Goal: Navigation & Orientation: Find specific page/section

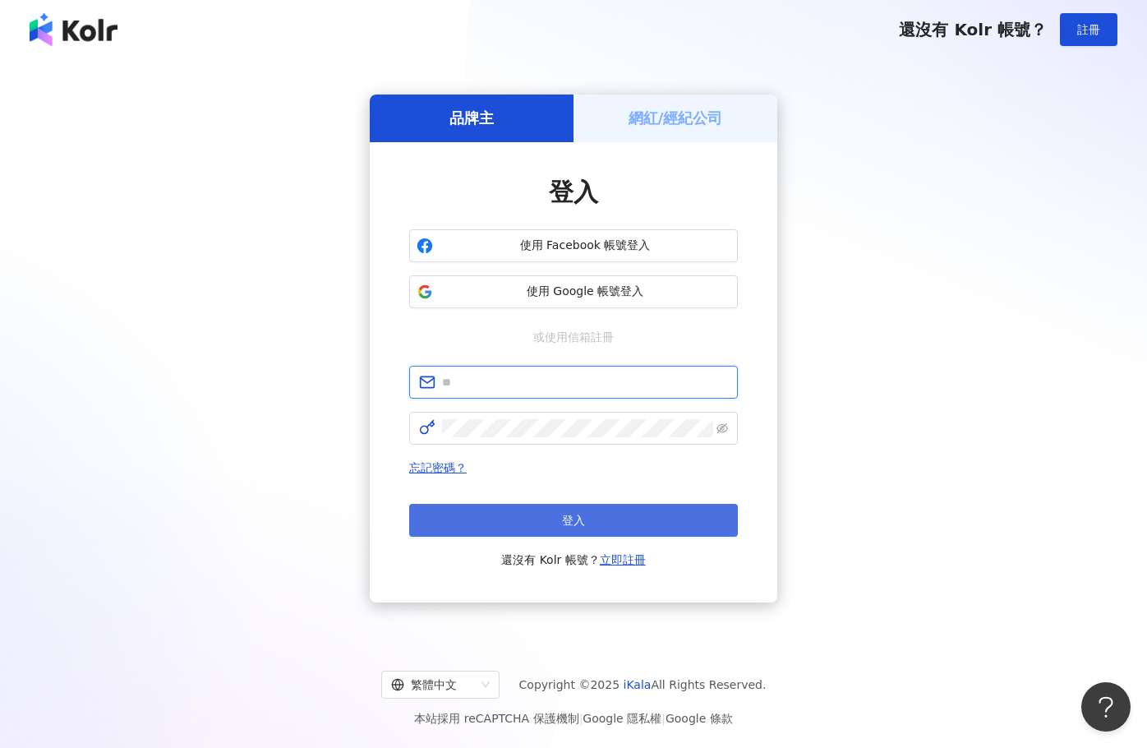
type input "**********"
click at [571, 514] on span "登入" at bounding box center [573, 520] width 23 height 13
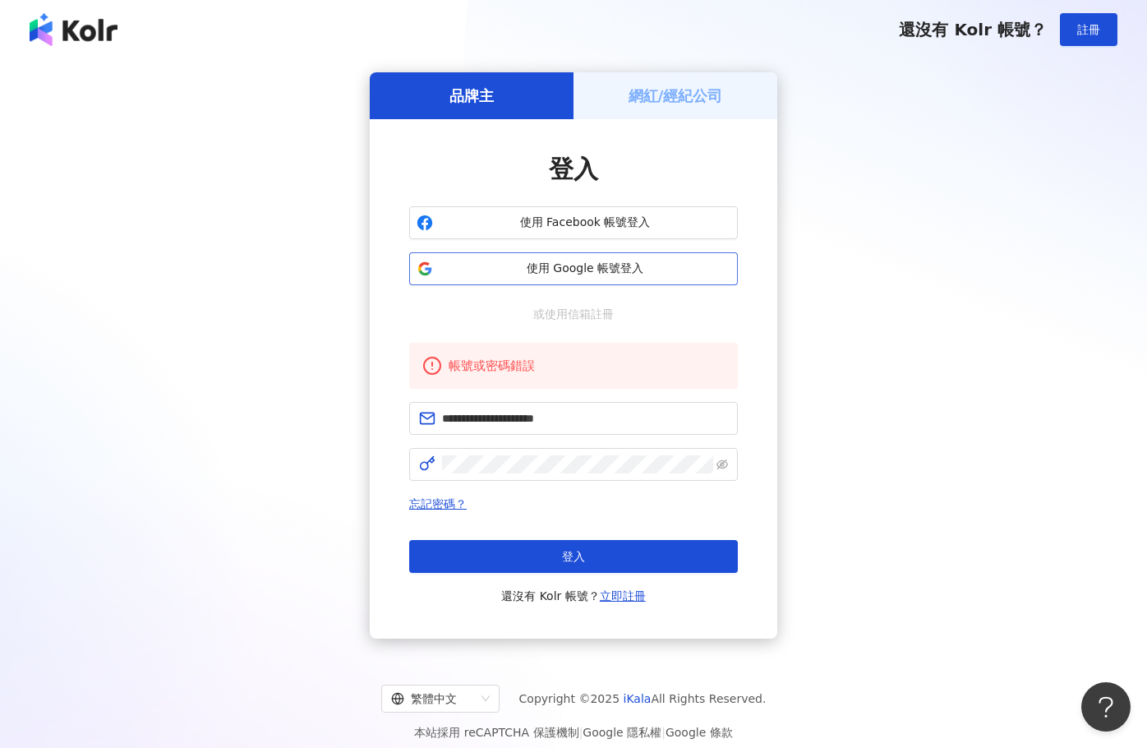
click at [547, 270] on span "使用 Google 帳號登入" at bounding box center [585, 269] width 291 height 16
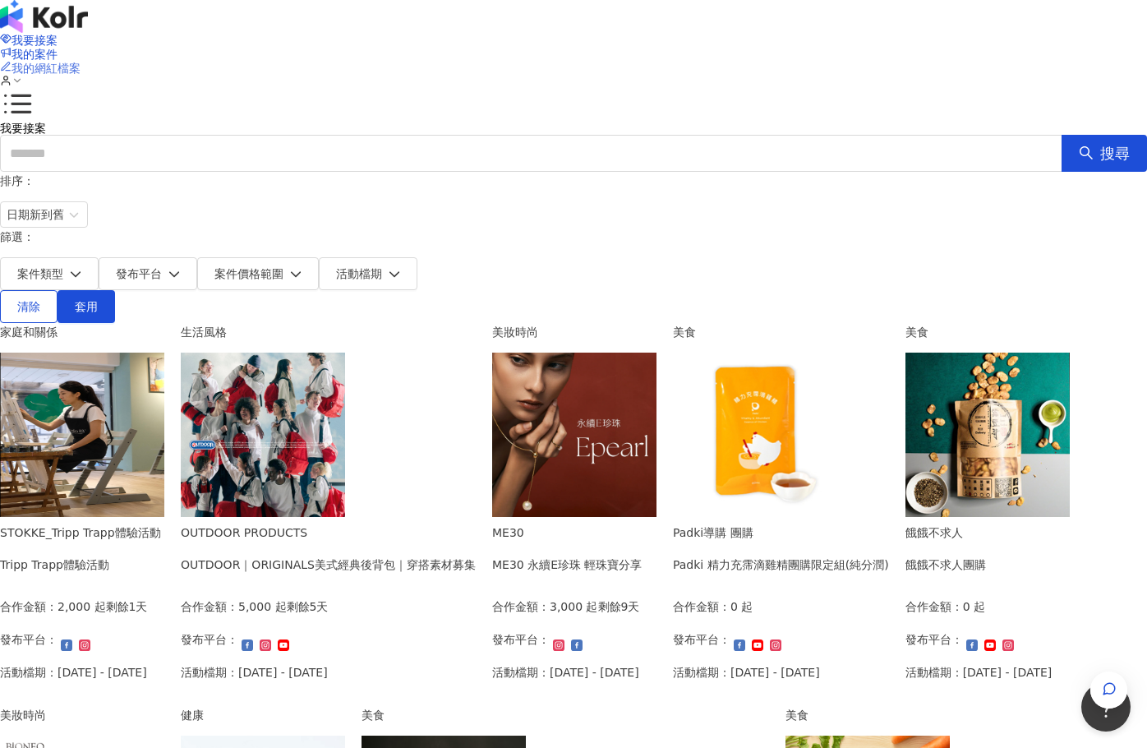
click at [81, 62] on span "我的網紅檔案" at bounding box center [46, 68] width 69 height 13
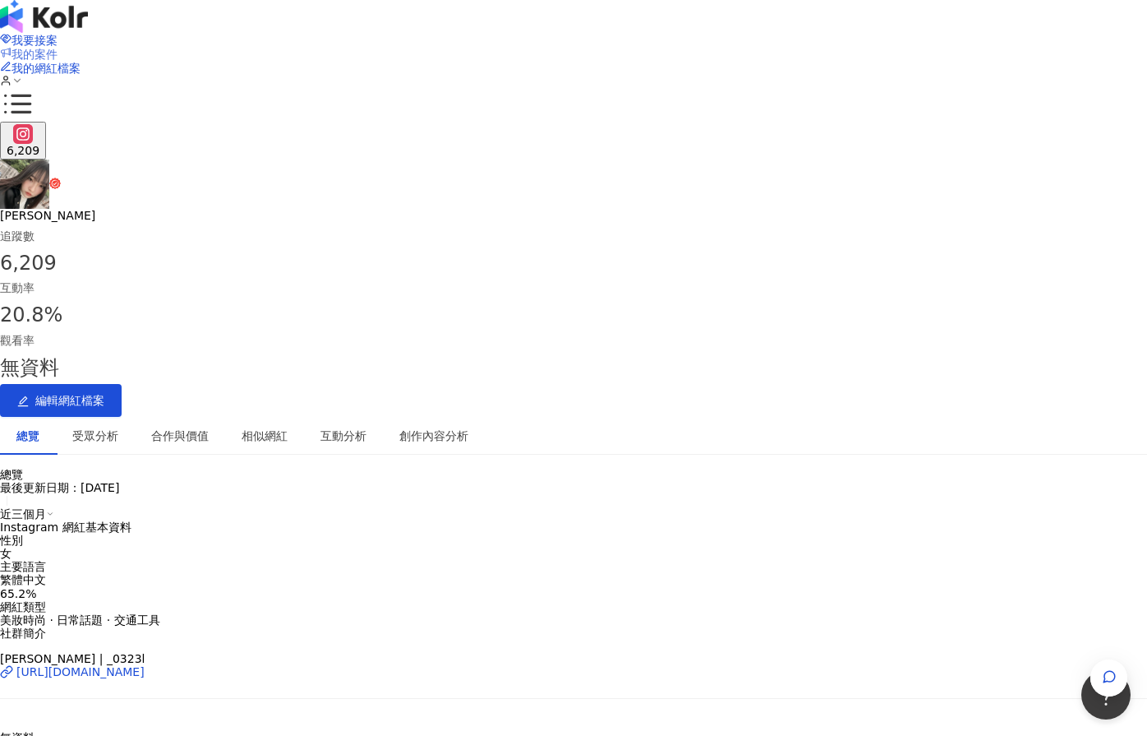
click at [58, 48] on span "我的案件" at bounding box center [35, 54] width 46 height 13
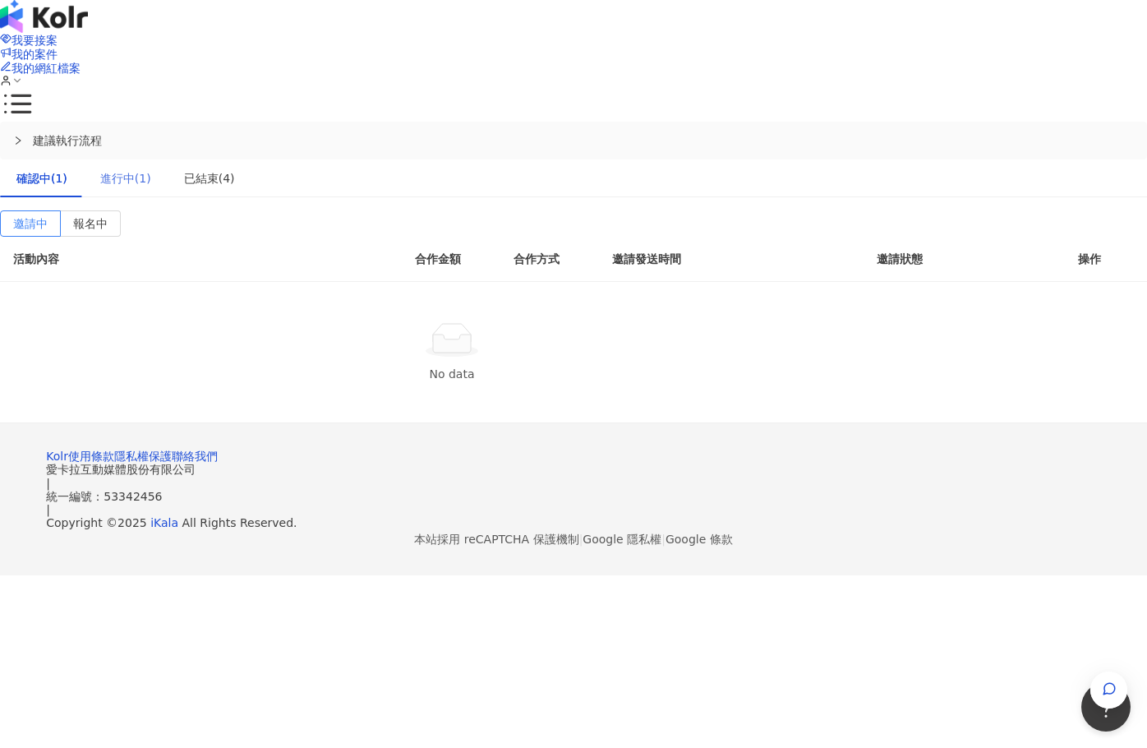
click at [168, 159] on div "進行中(1)" at bounding box center [126, 178] width 84 height 38
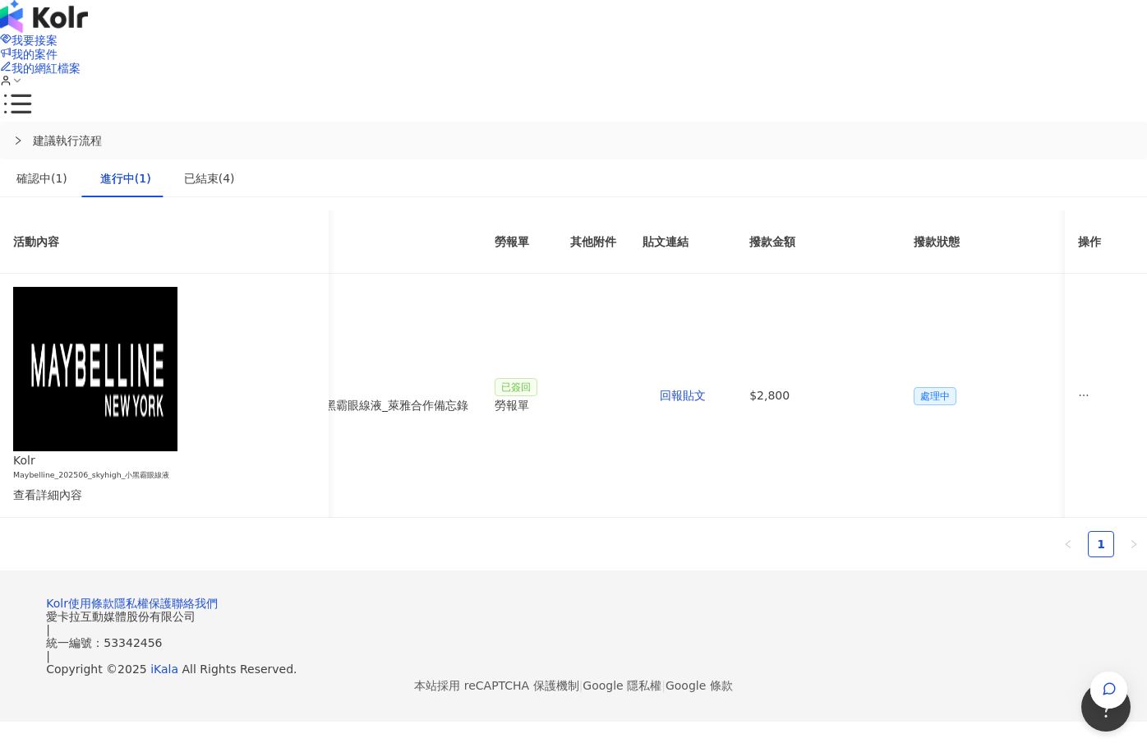
scroll to position [0, 829]
click at [235, 169] on div "已結束(4)" at bounding box center [209, 178] width 51 height 18
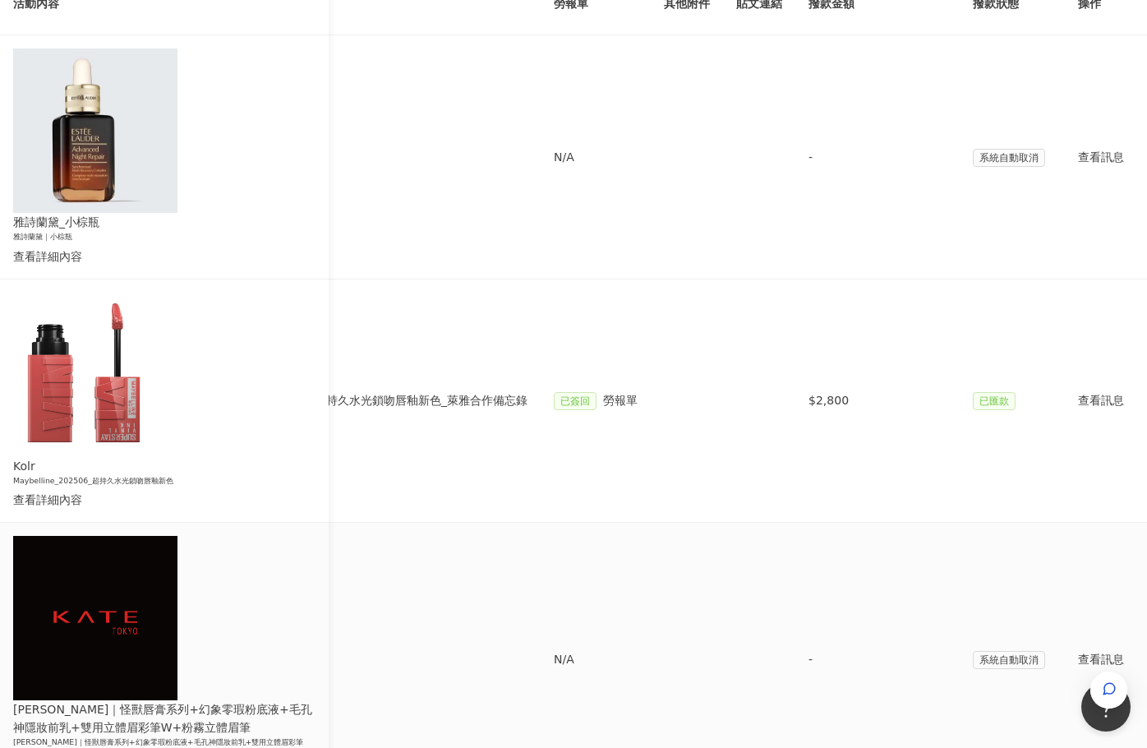
scroll to position [0, 0]
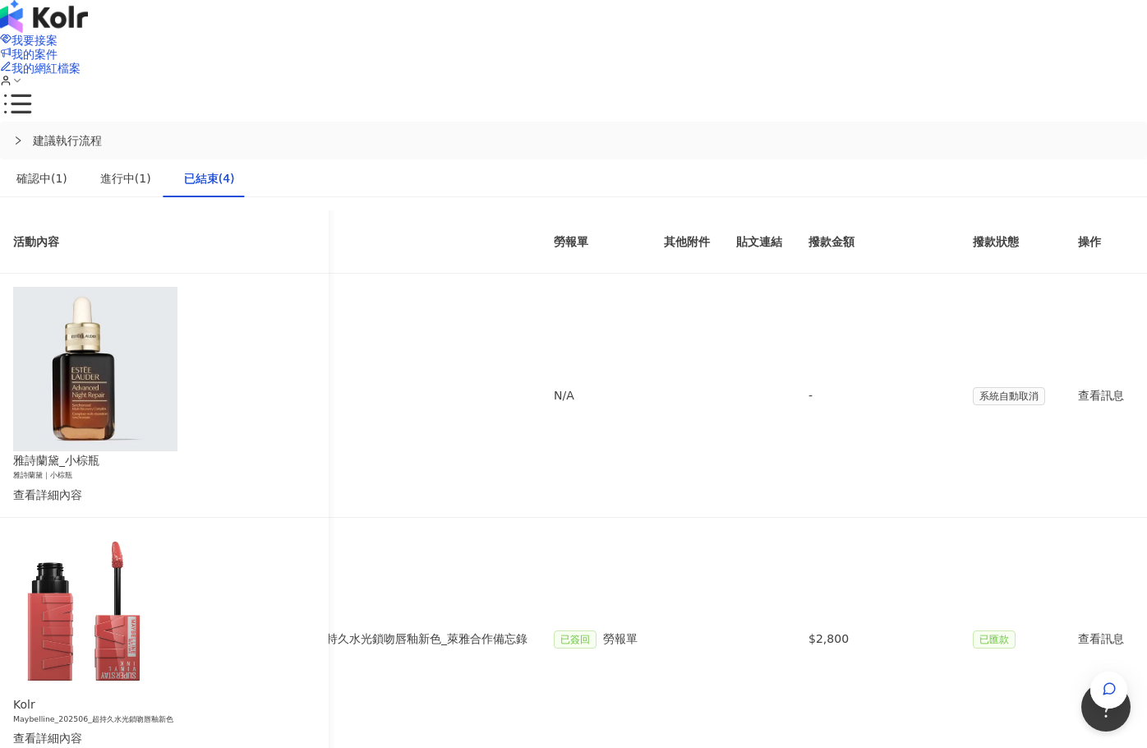
click at [88, 33] on img at bounding box center [44, 16] width 88 height 33
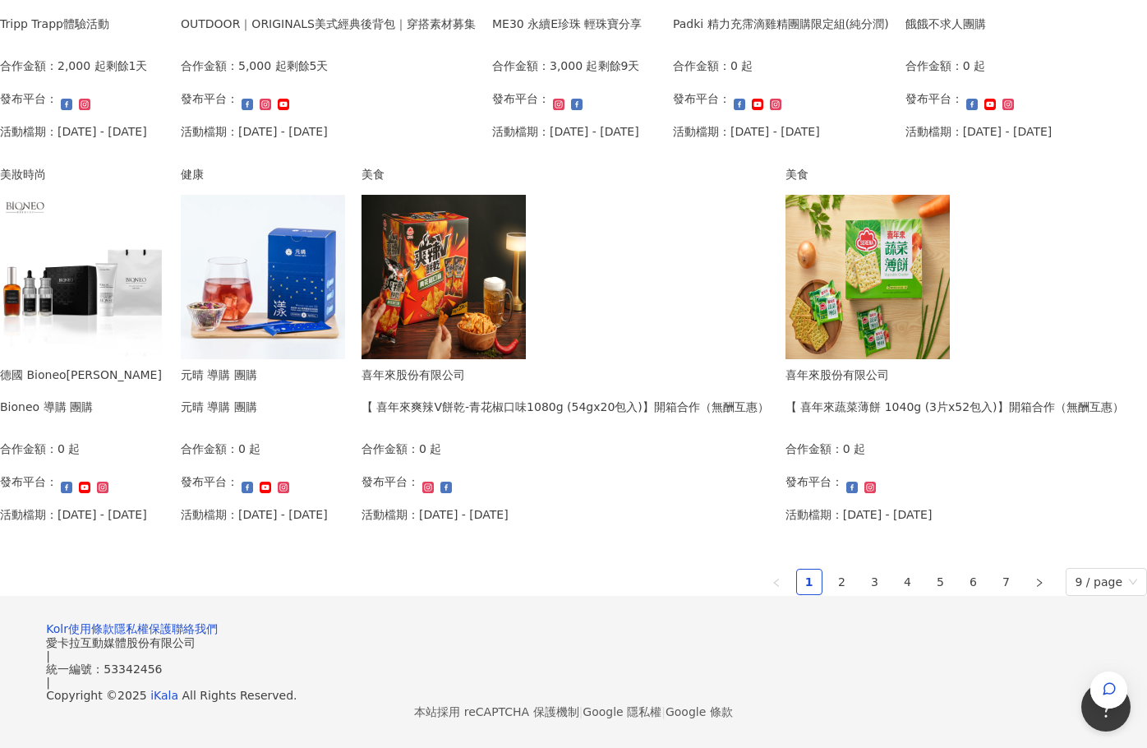
scroll to position [1020, 0]
click at [830, 570] on link "2" at bounding box center [842, 582] width 25 height 25
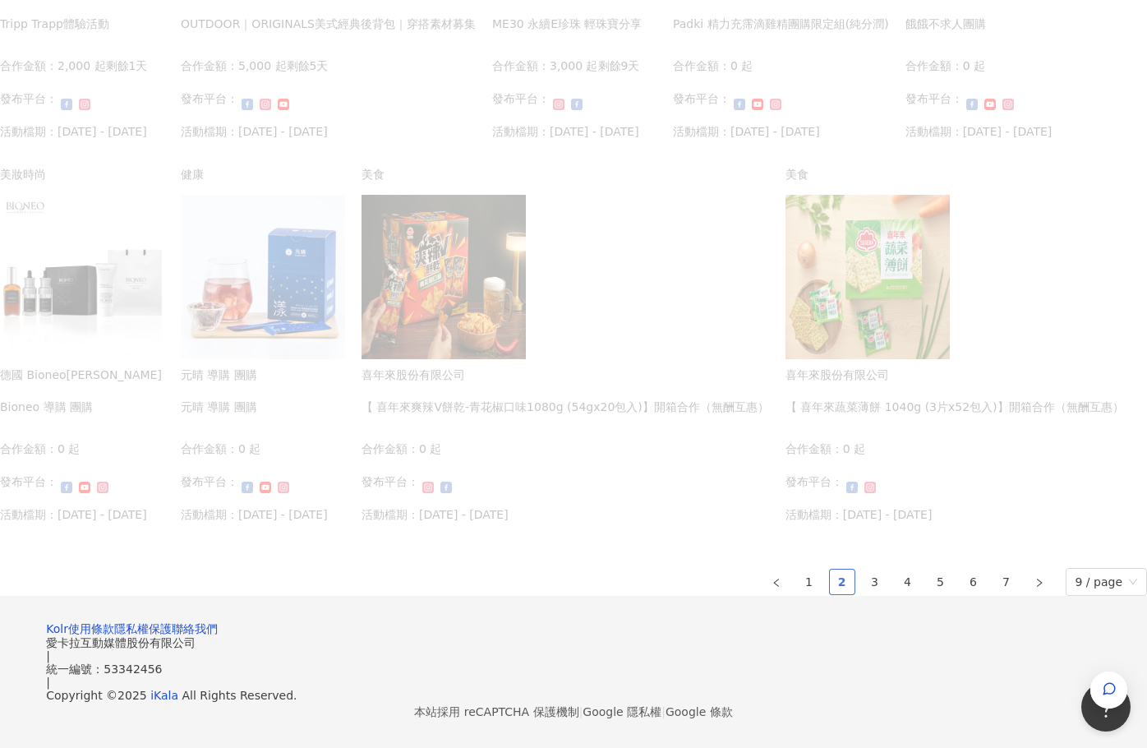
click at [830, 570] on link "2" at bounding box center [842, 582] width 25 height 25
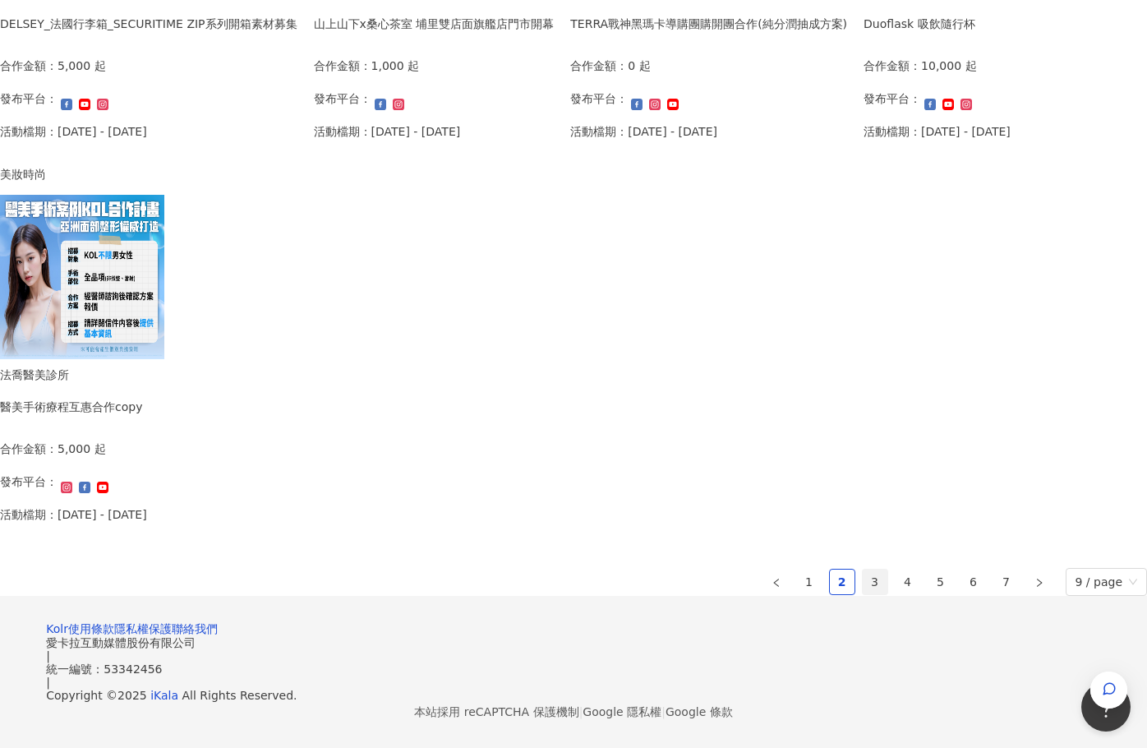
click at [863, 570] on link "3" at bounding box center [875, 582] width 25 height 25
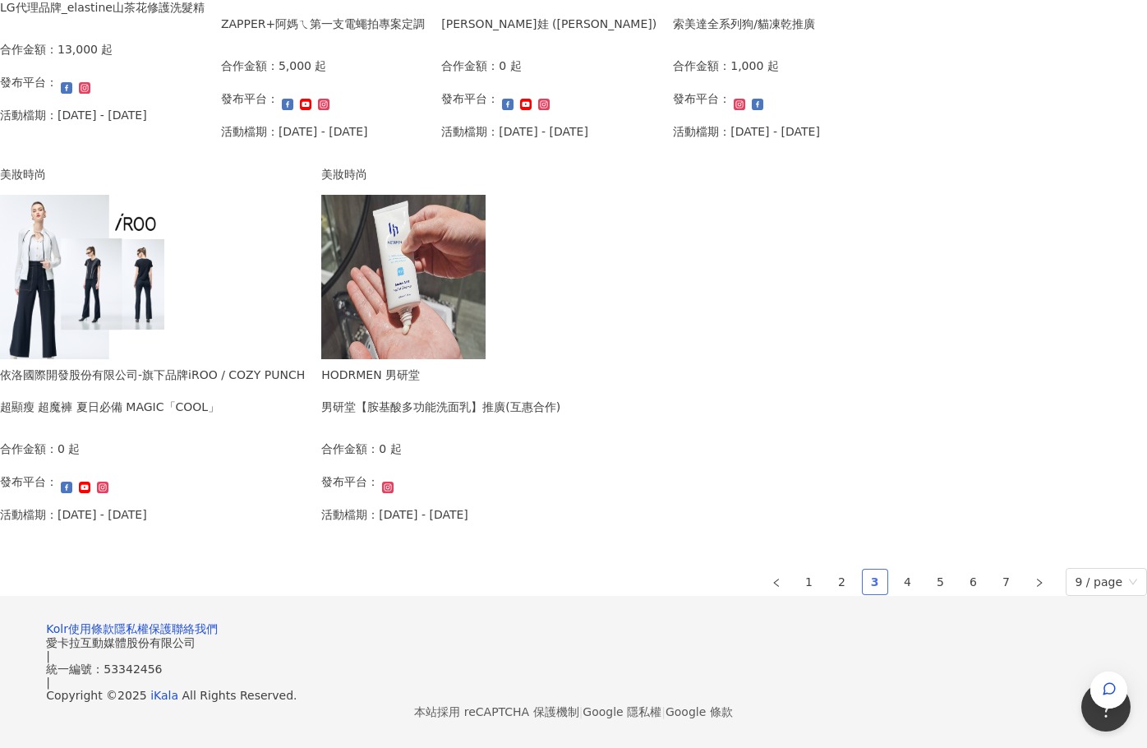
scroll to position [1015, 0]
